Goal: Navigation & Orientation: Go to known website

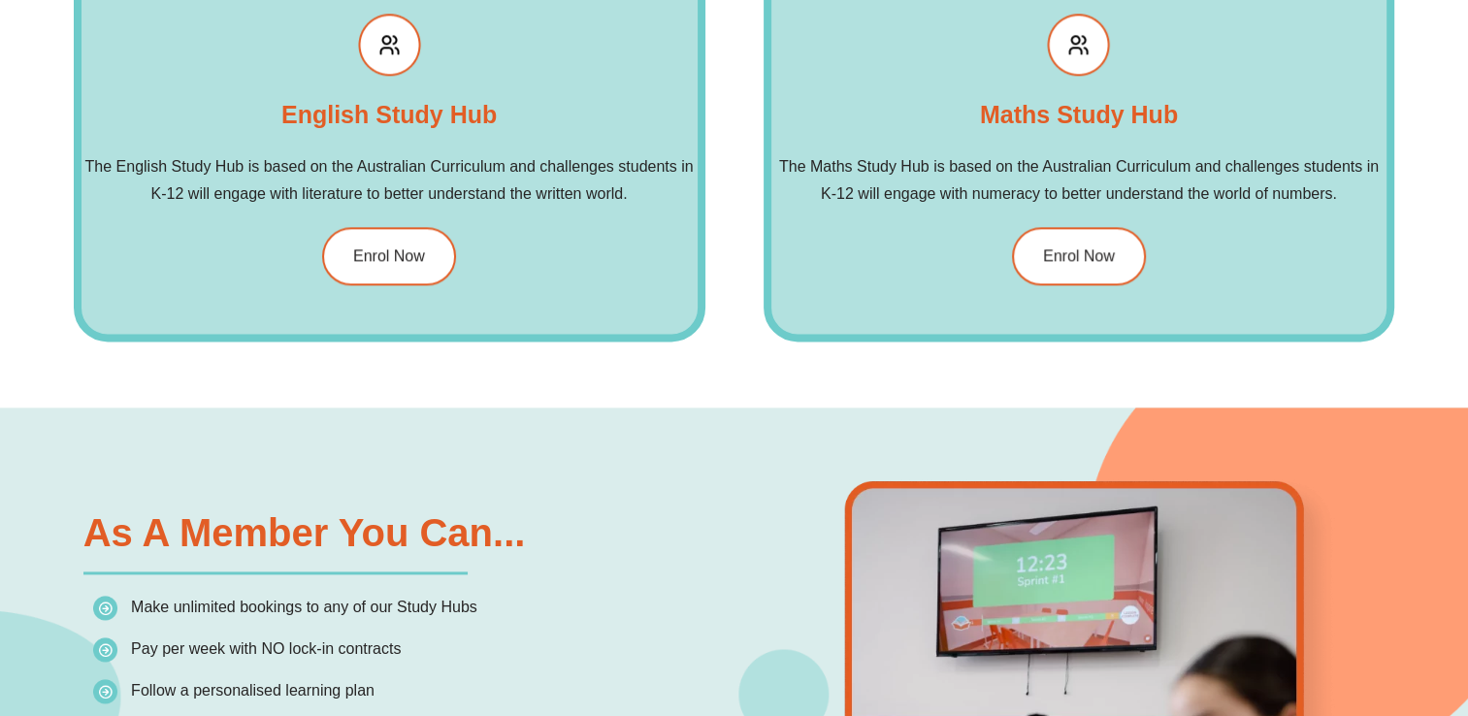
scroll to position [2428, 0]
